Goal: Information Seeking & Learning: Learn about a topic

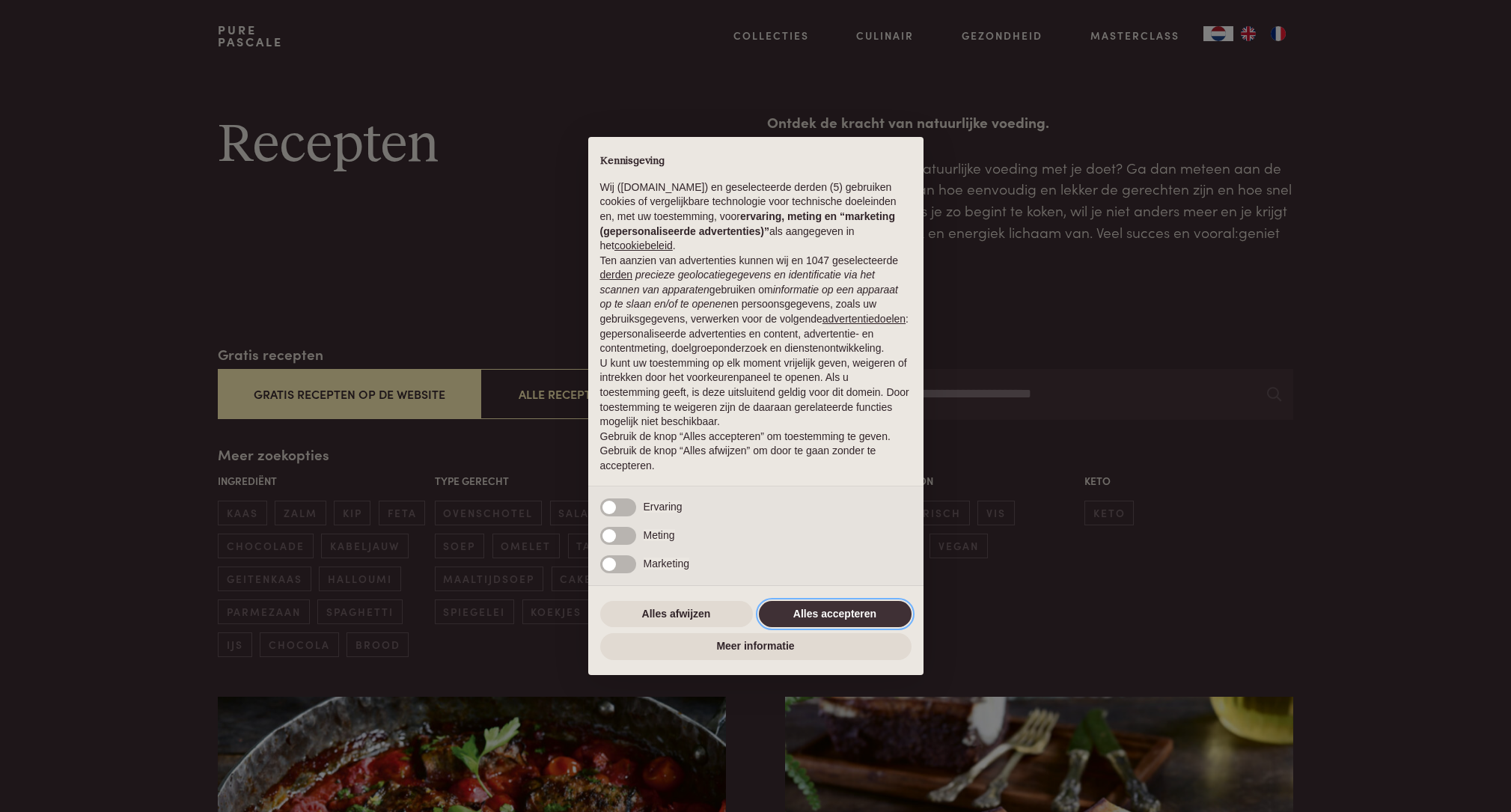
click at [858, 609] on button "Alles accepteren" at bounding box center [835, 614] width 153 height 27
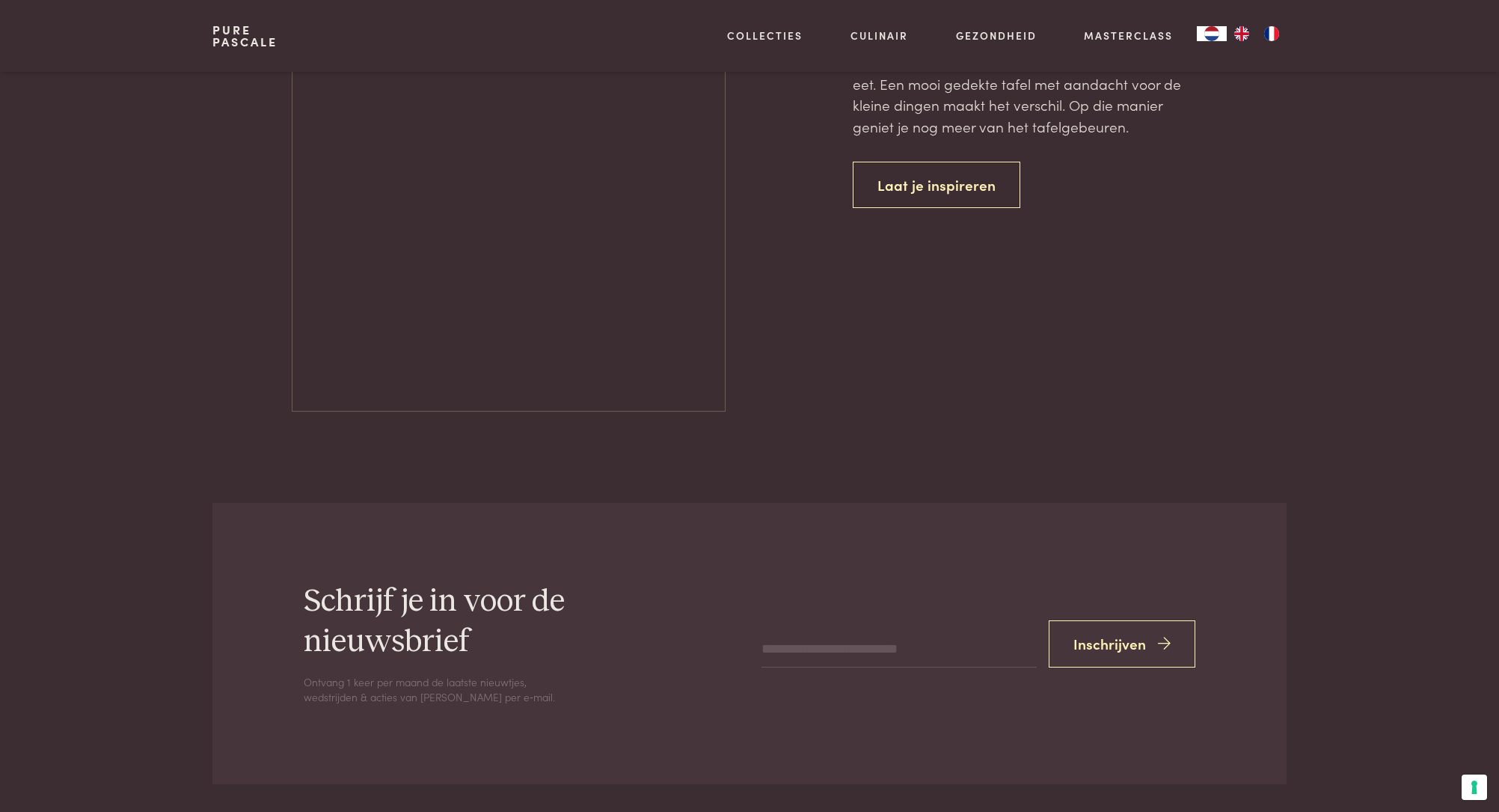
scroll to position [6642, 0]
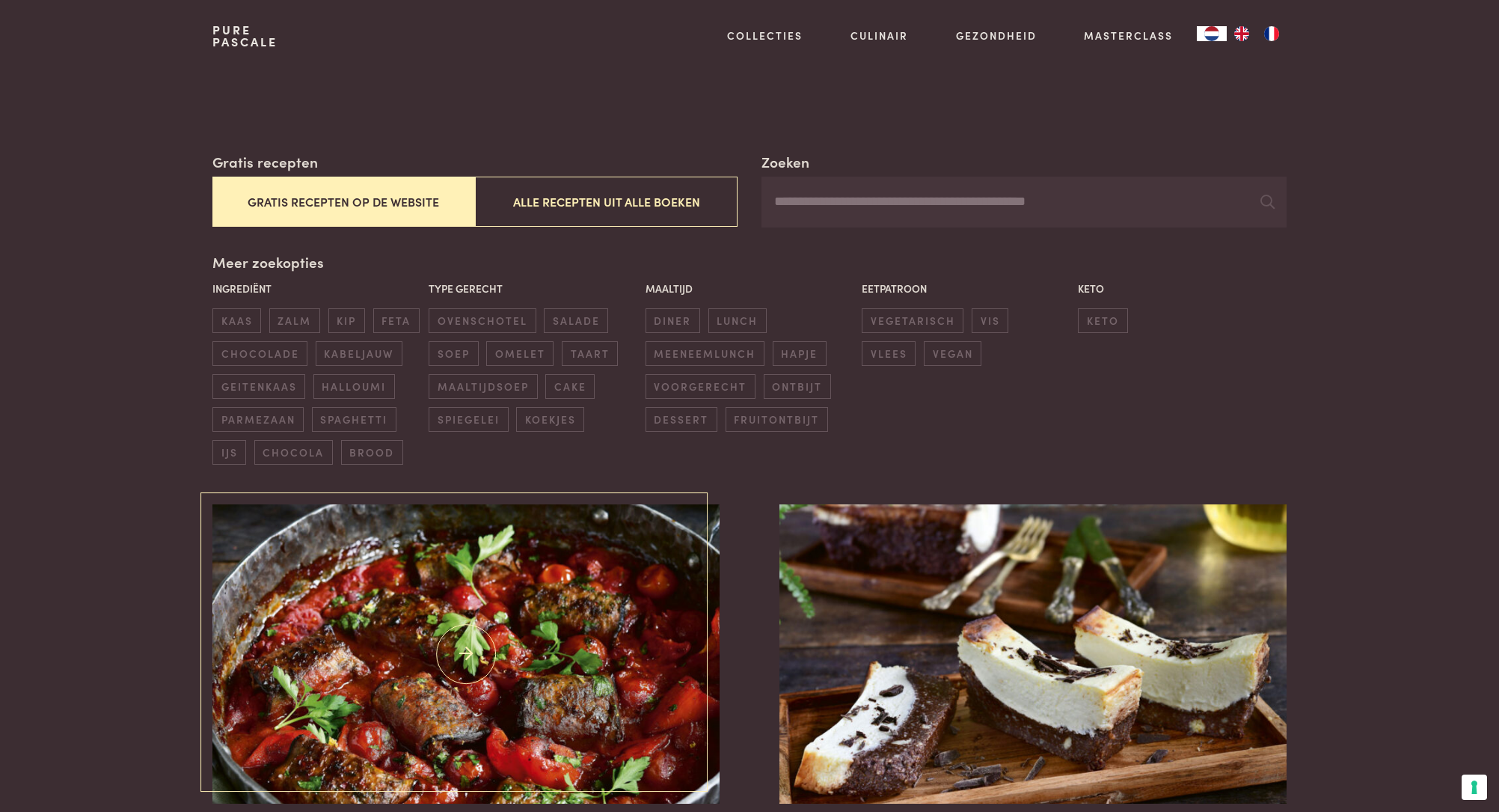
scroll to position [449, 0]
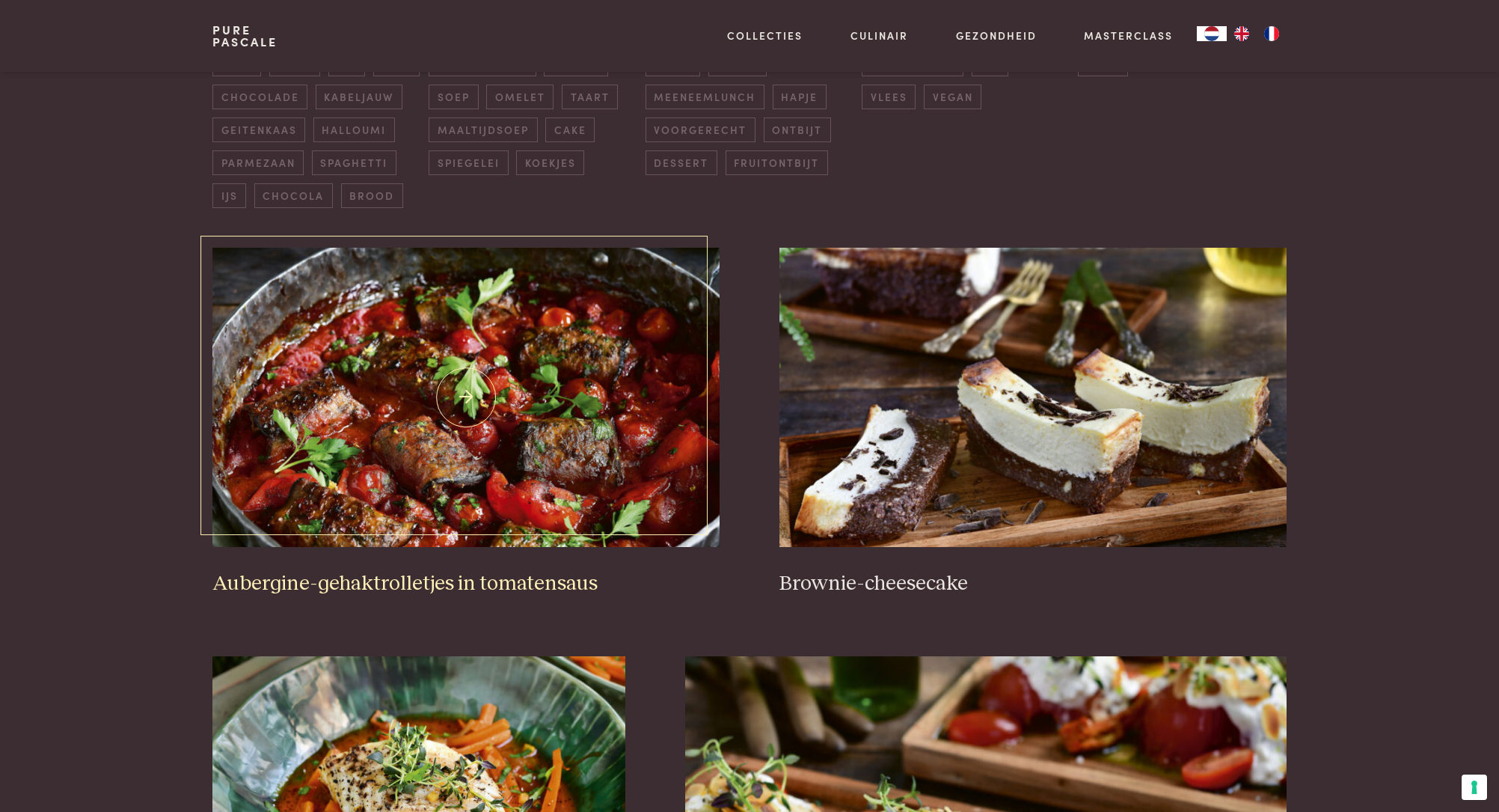
click at [336, 484] on img at bounding box center [466, 397] width 507 height 299
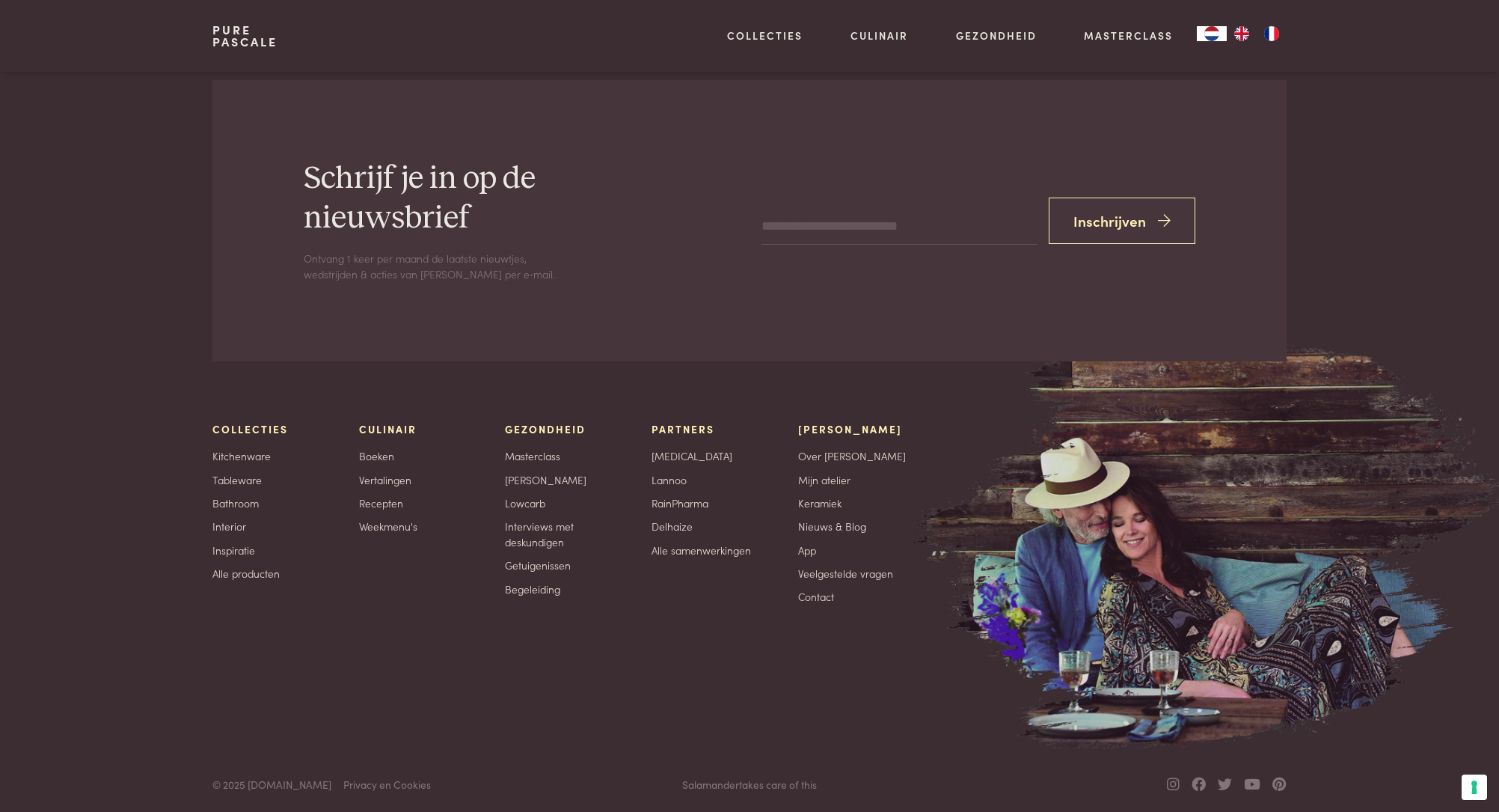
scroll to position [3359, 0]
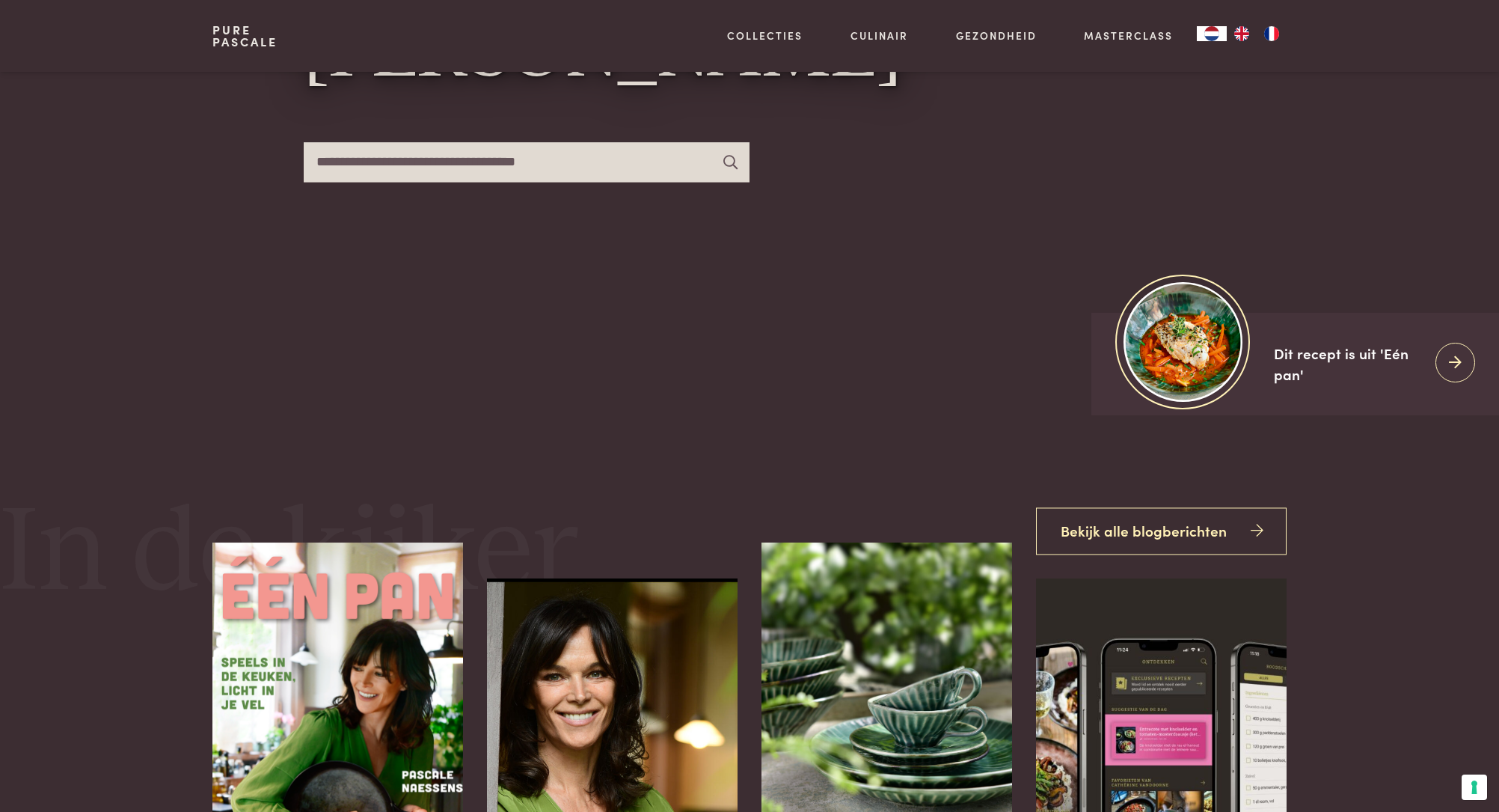
scroll to position [523, 0]
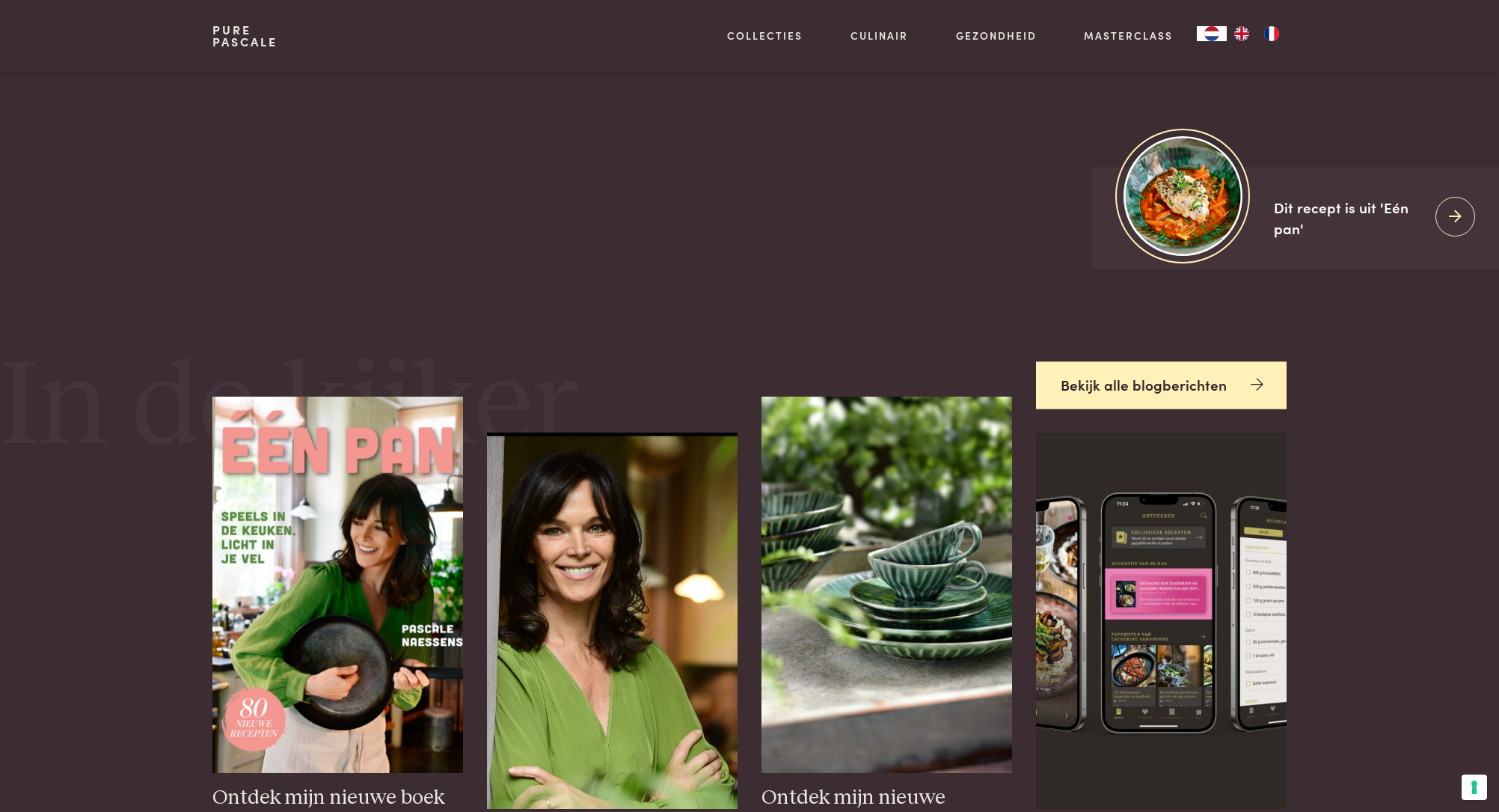
click at [1124, 389] on link "Bekijk alle blogberichten" at bounding box center [1161, 384] width 250 height 47
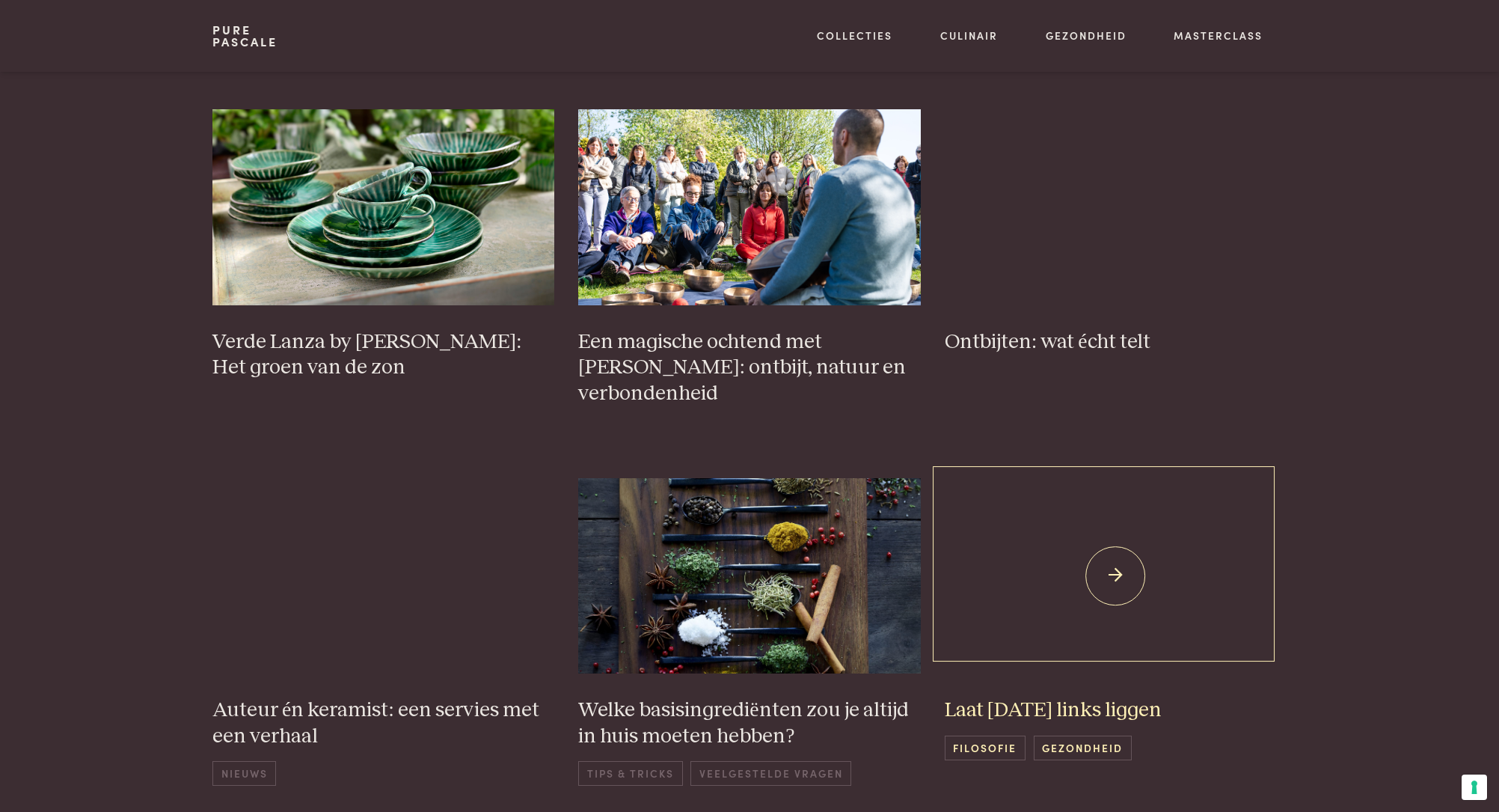
scroll to position [374, 0]
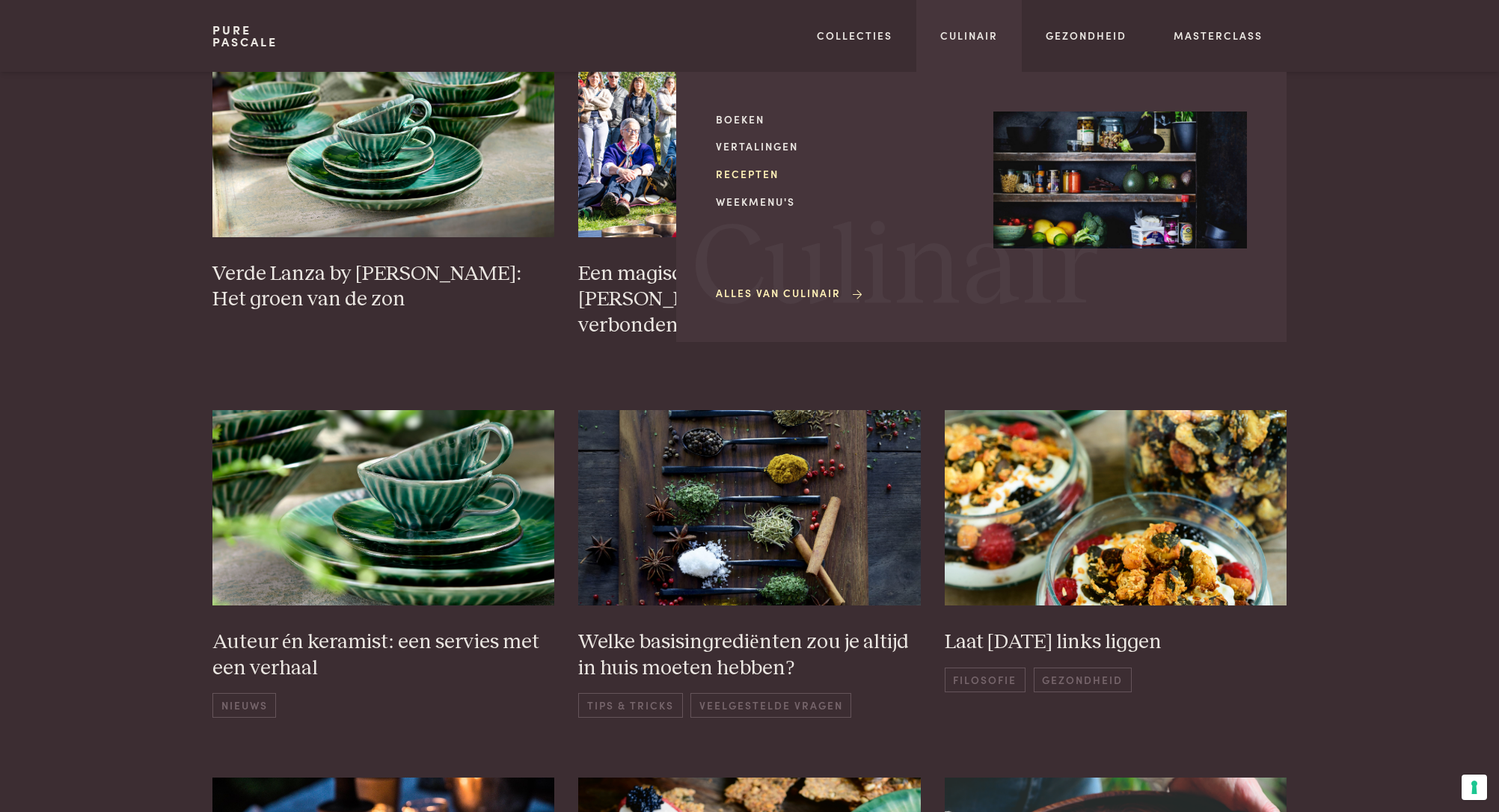
click at [750, 173] on link "Recepten" at bounding box center [842, 174] width 253 height 16
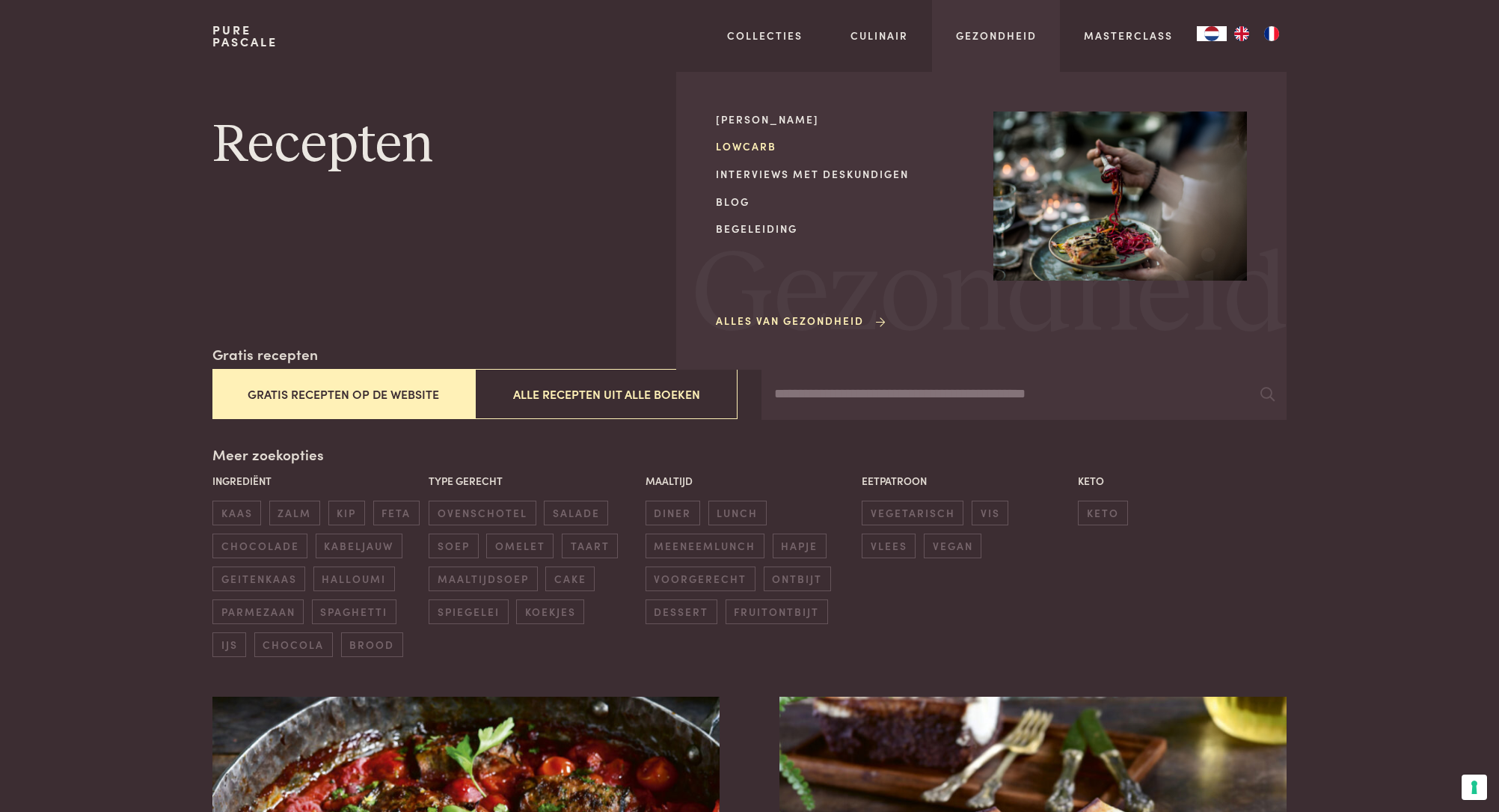
click at [758, 148] on link "Lowcarb" at bounding box center [842, 146] width 253 height 16
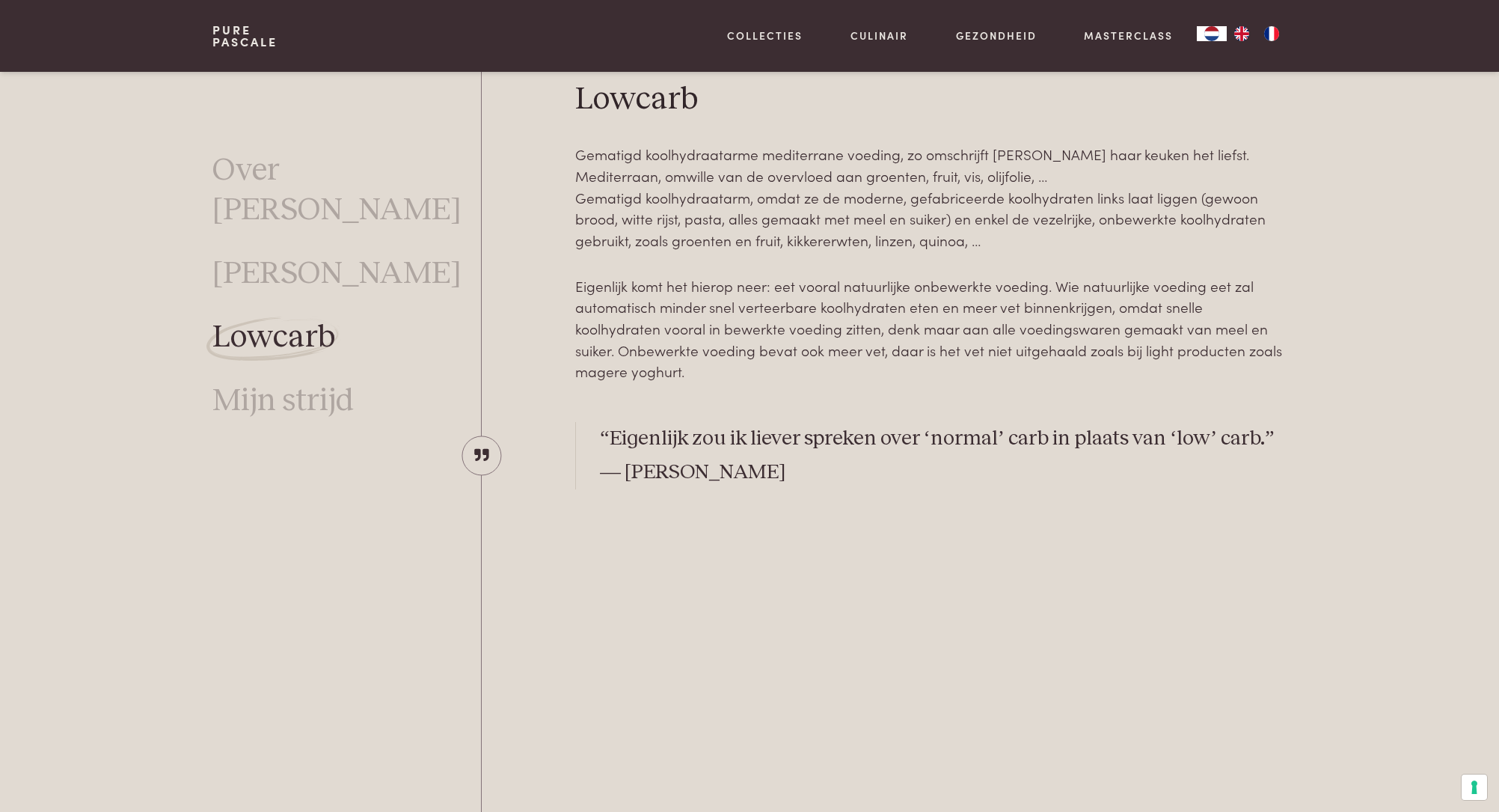
scroll to position [560, 0]
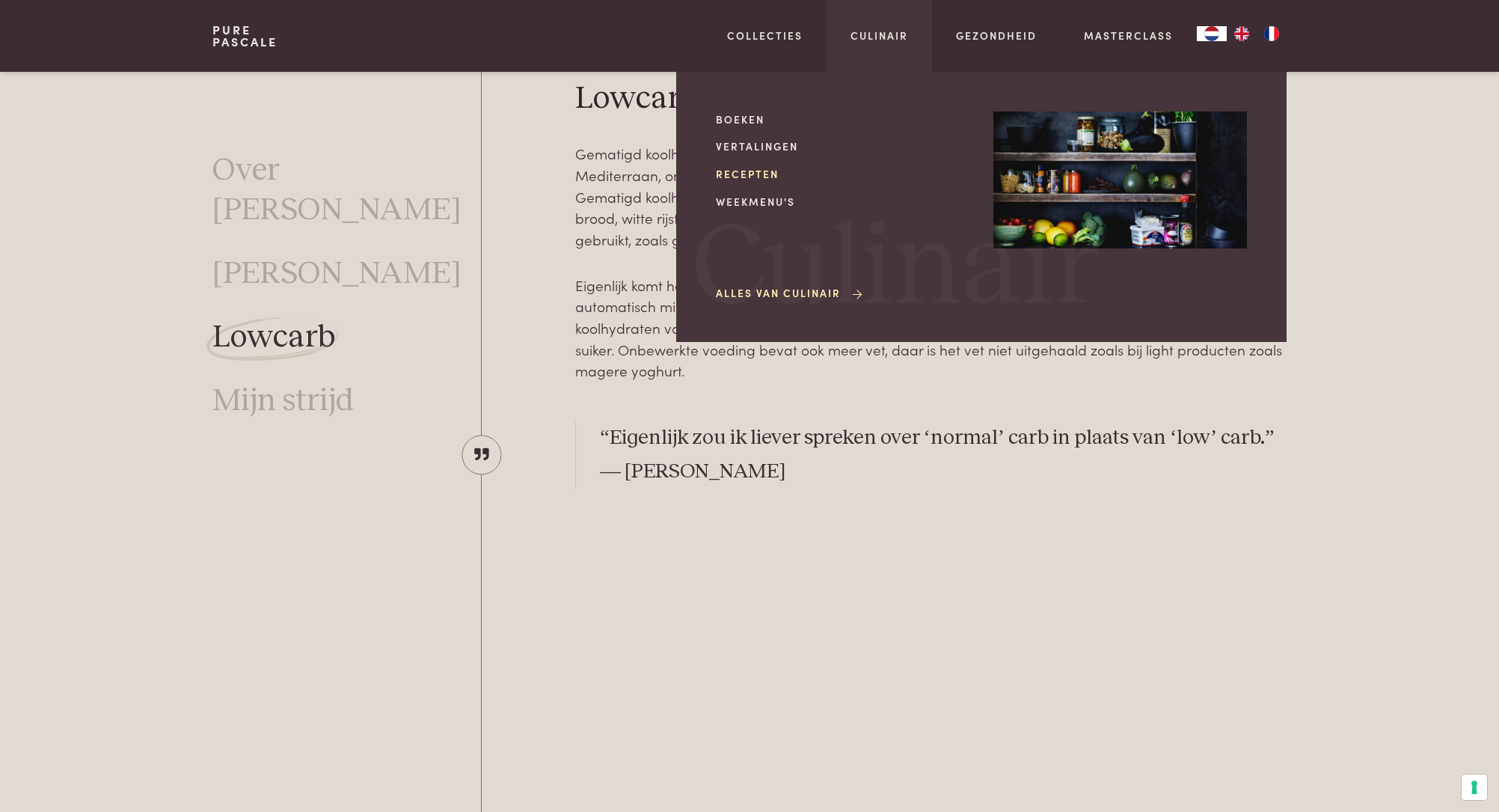
click at [736, 176] on link "Recepten" at bounding box center [842, 174] width 253 height 16
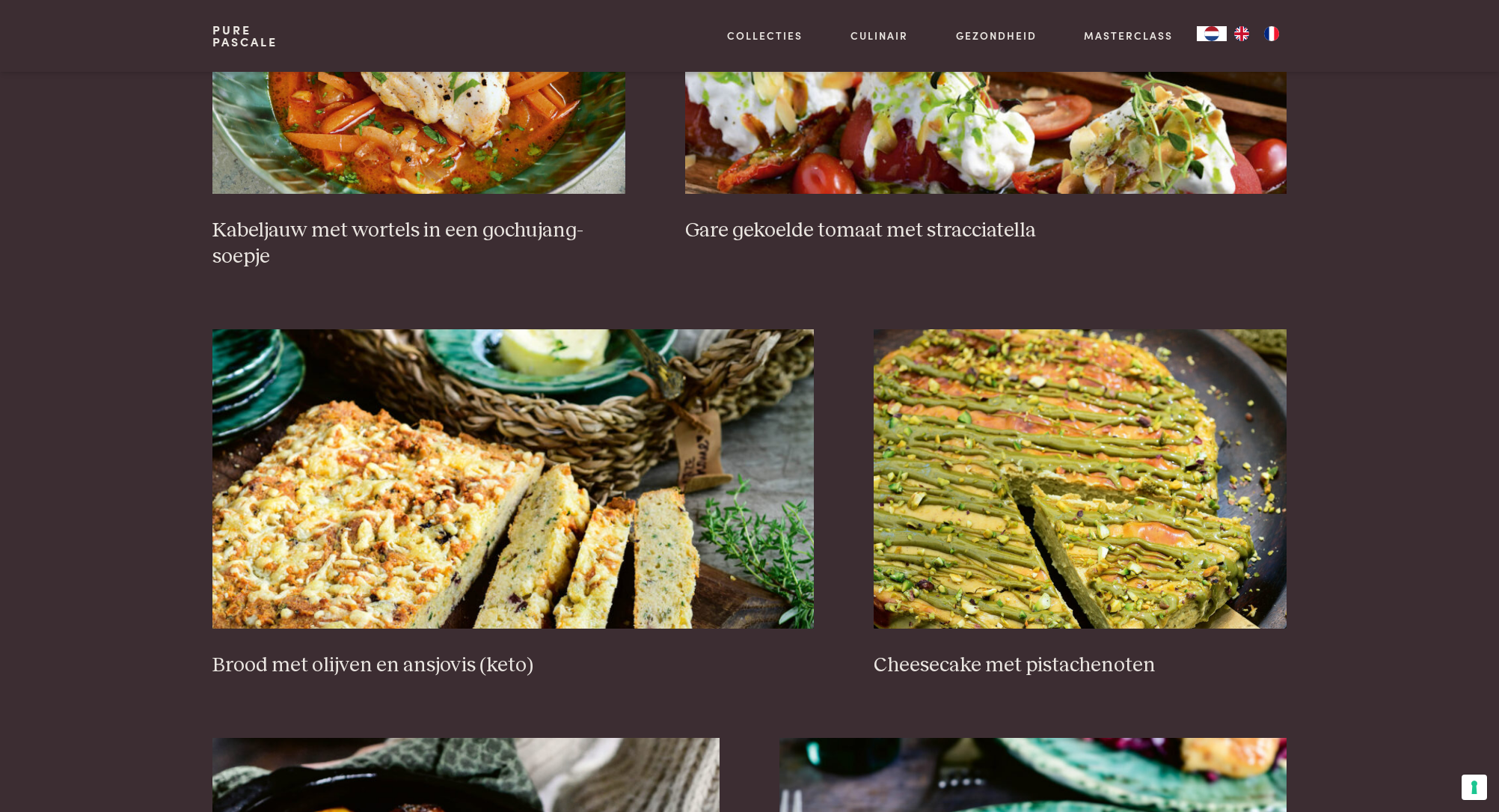
scroll to position [1721, 0]
